Goal: Register for event/course

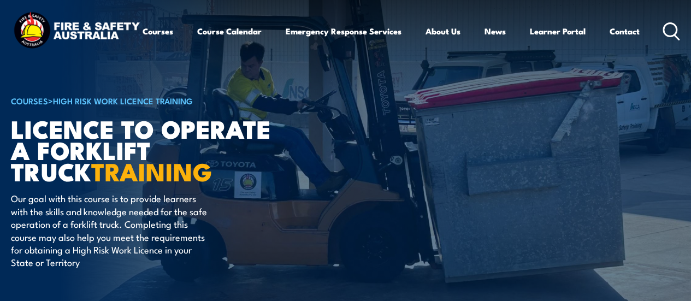
click at [414, 97] on article "COURSES > High Risk Work Licence Training Licence to operate a forklift truck T…" at bounding box center [346, 154] width 670 height 310
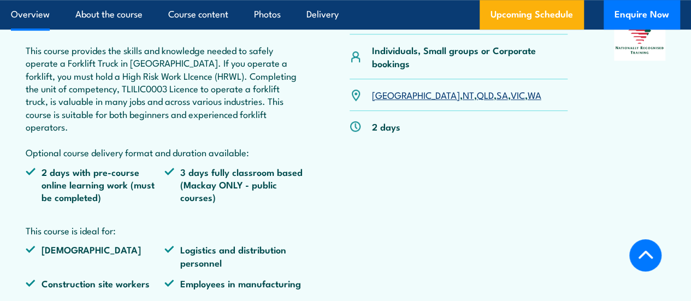
scroll to position [372, 0]
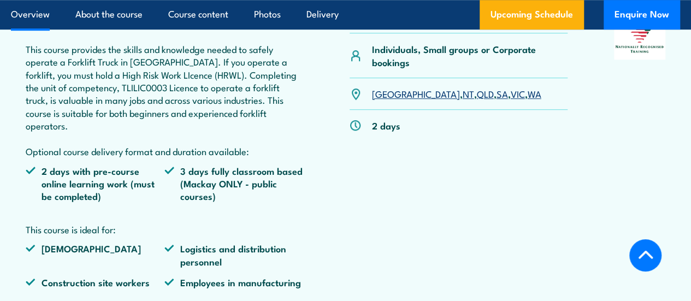
click at [497, 100] on link "SA" at bounding box center [502, 93] width 11 height 13
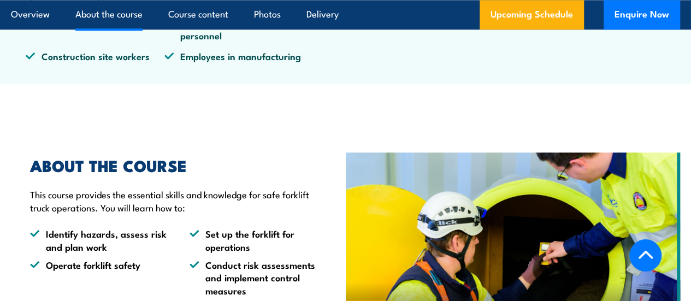
scroll to position [612, 0]
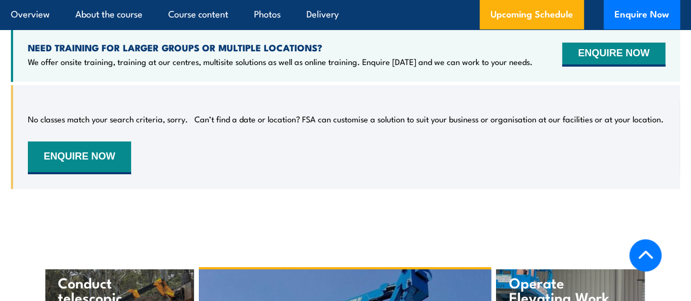
scroll to position [1998, 0]
